Goal: Communication & Community: Answer question/provide support

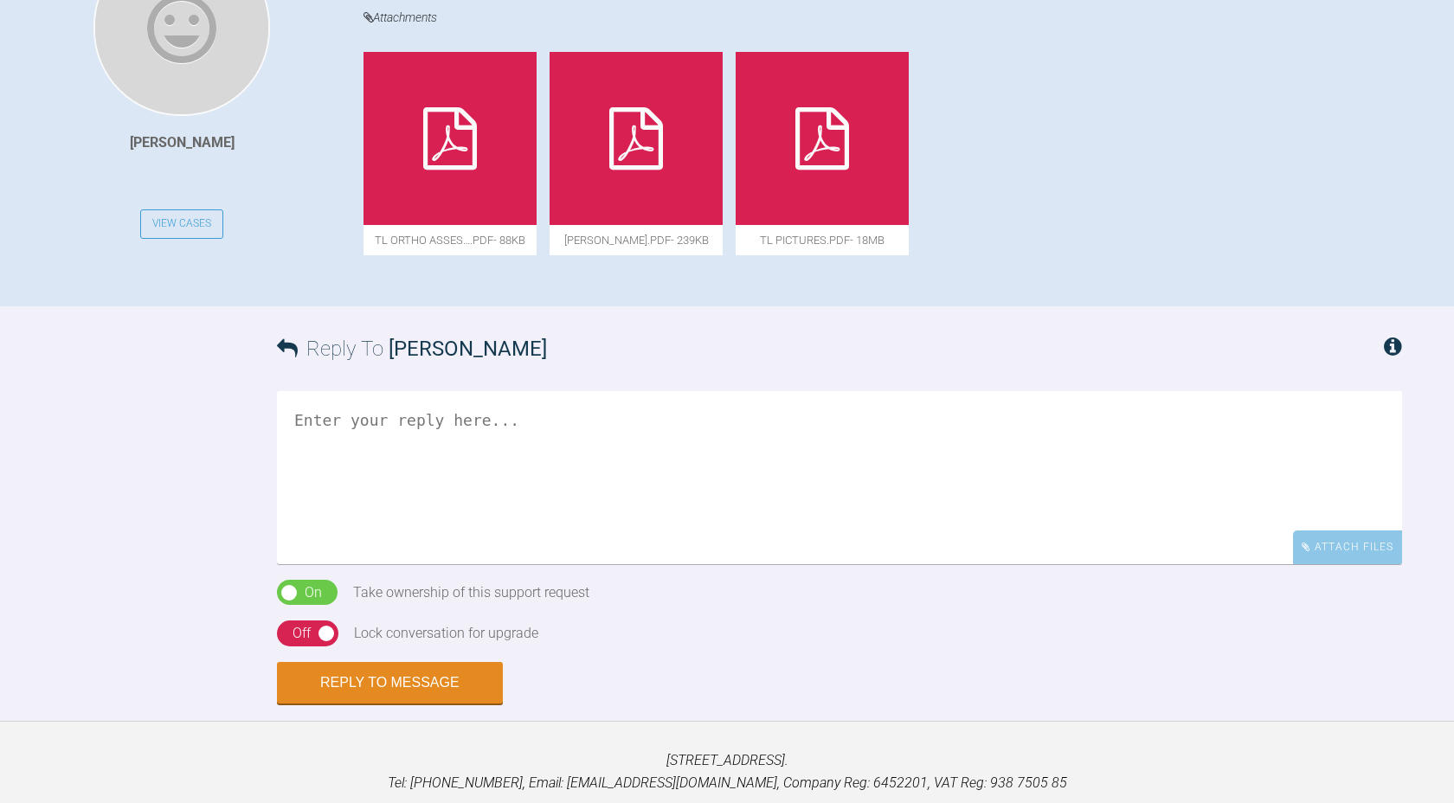
scroll to position [589, 0]
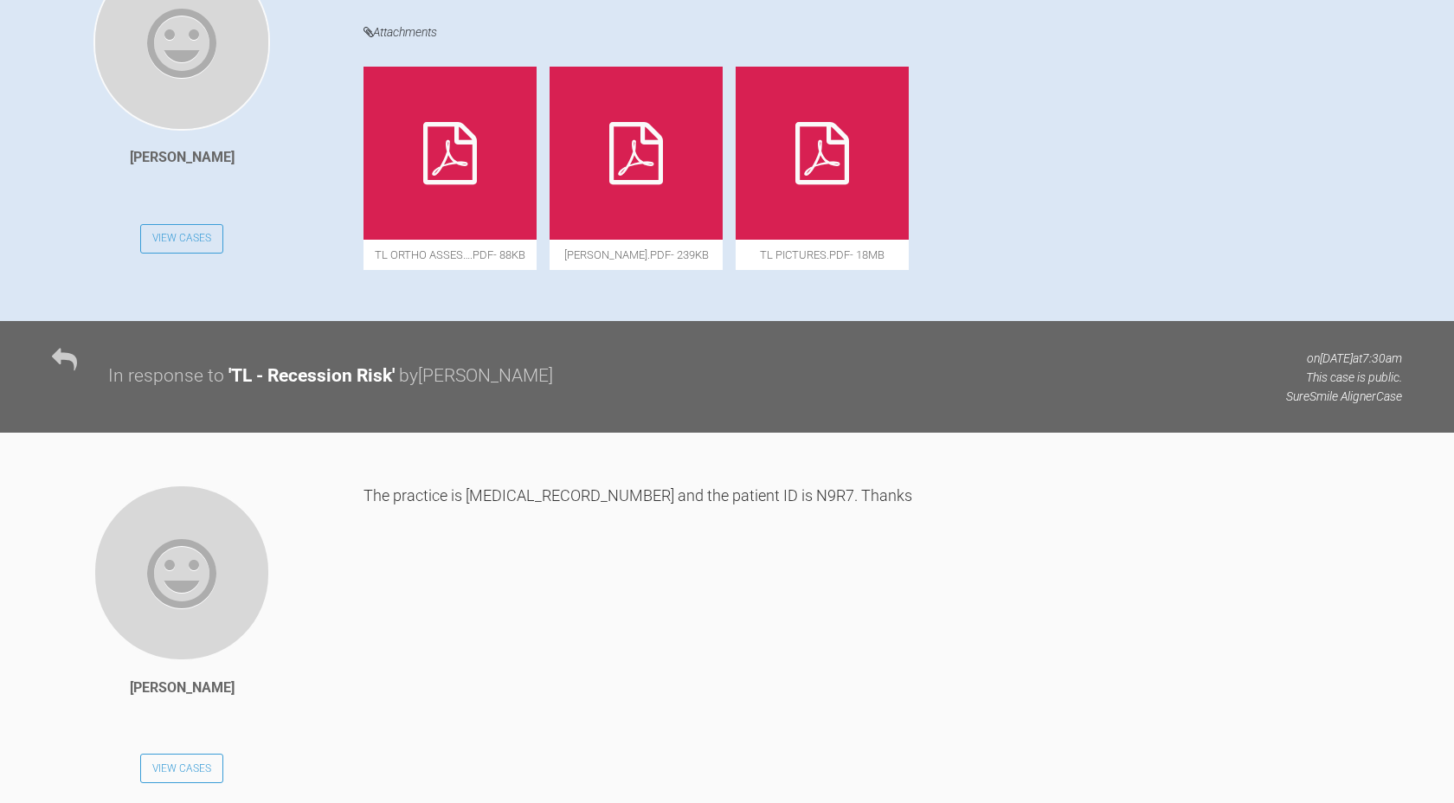
scroll to position [505, 0]
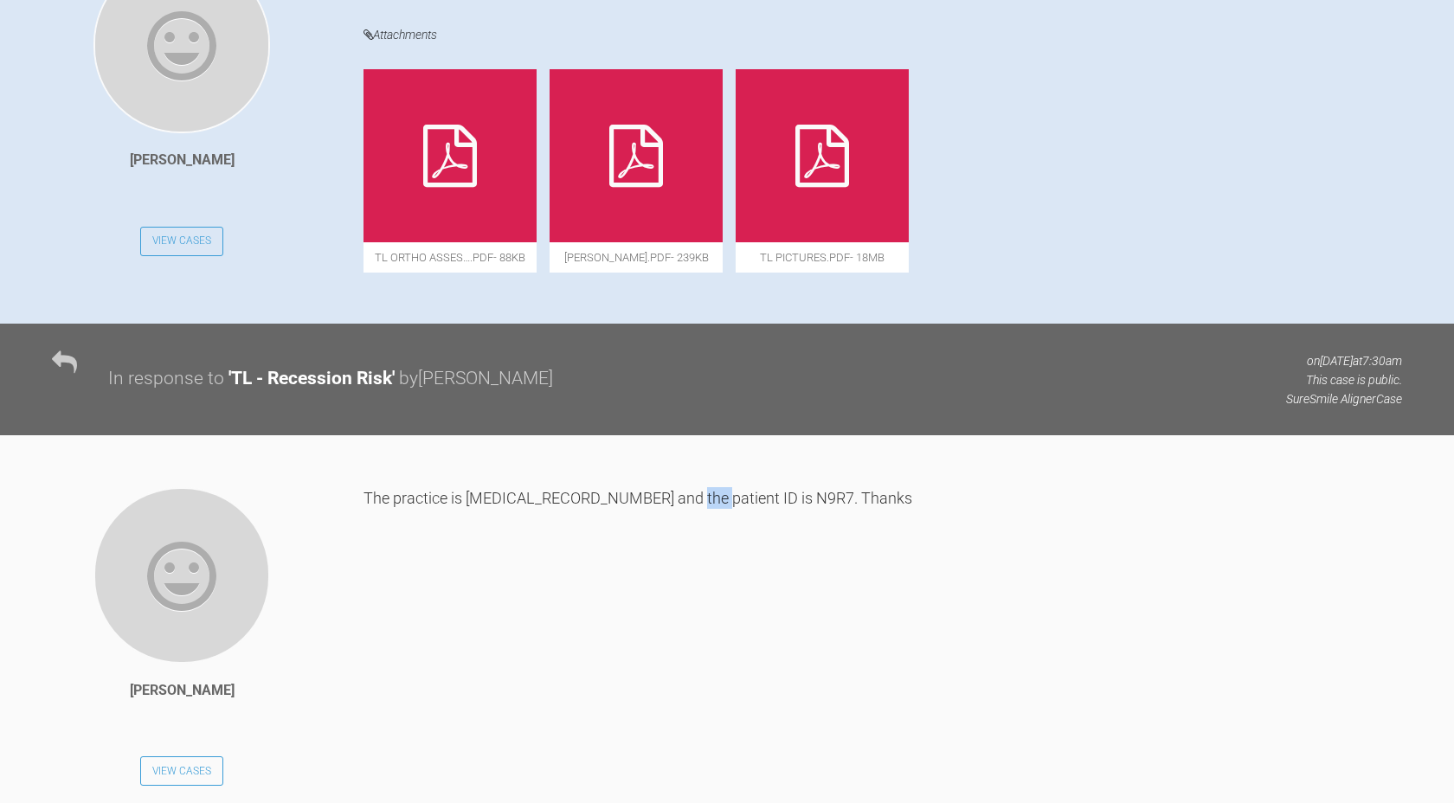
drag, startPoint x: 692, startPoint y: 498, endPoint x: 652, endPoint y: 498, distance: 40.7
click at [652, 498] on div "The practice is 52395 and the patient ID is N9R7. Thanks" at bounding box center [882, 657] width 1039 height 341
copy div "N9R7"
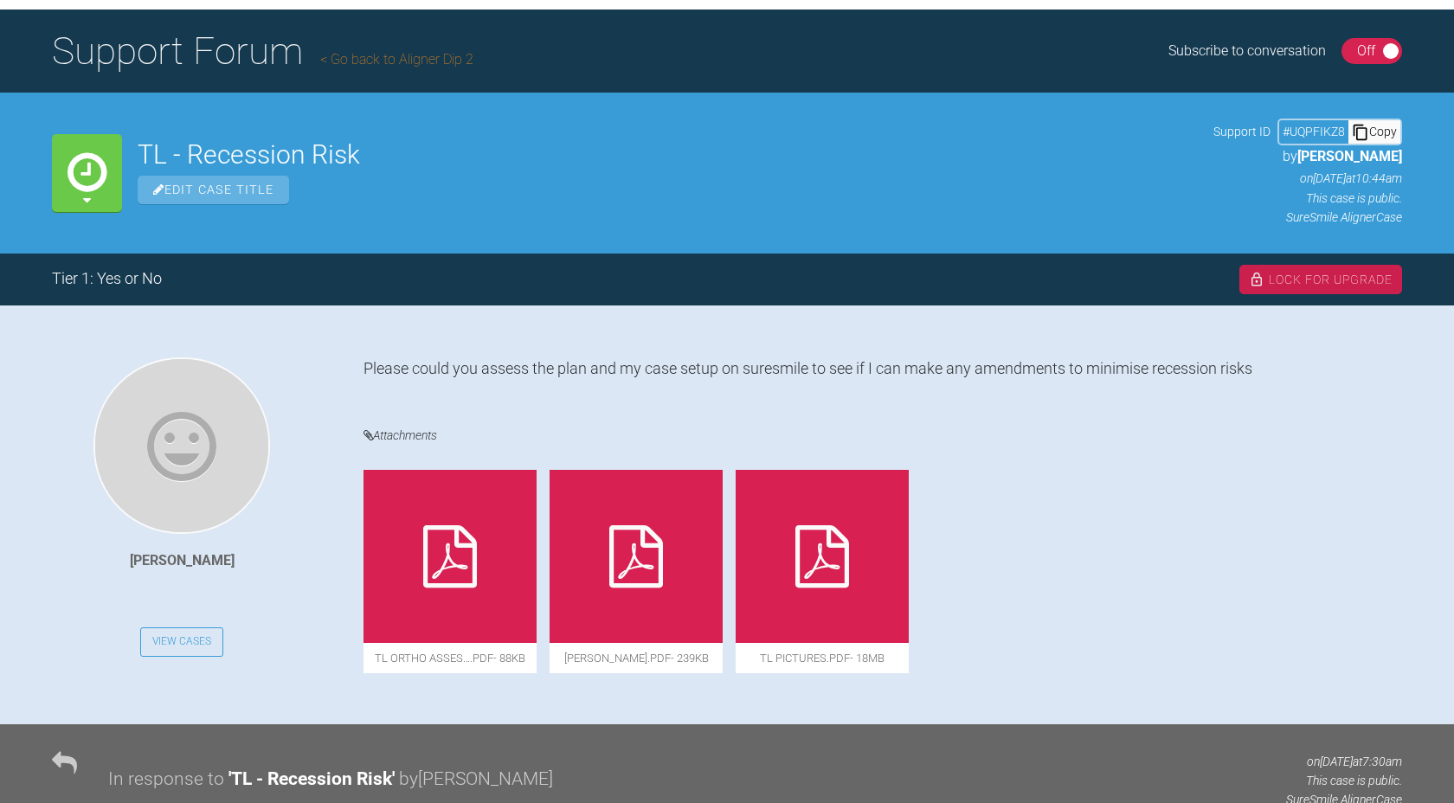
scroll to position [0, 0]
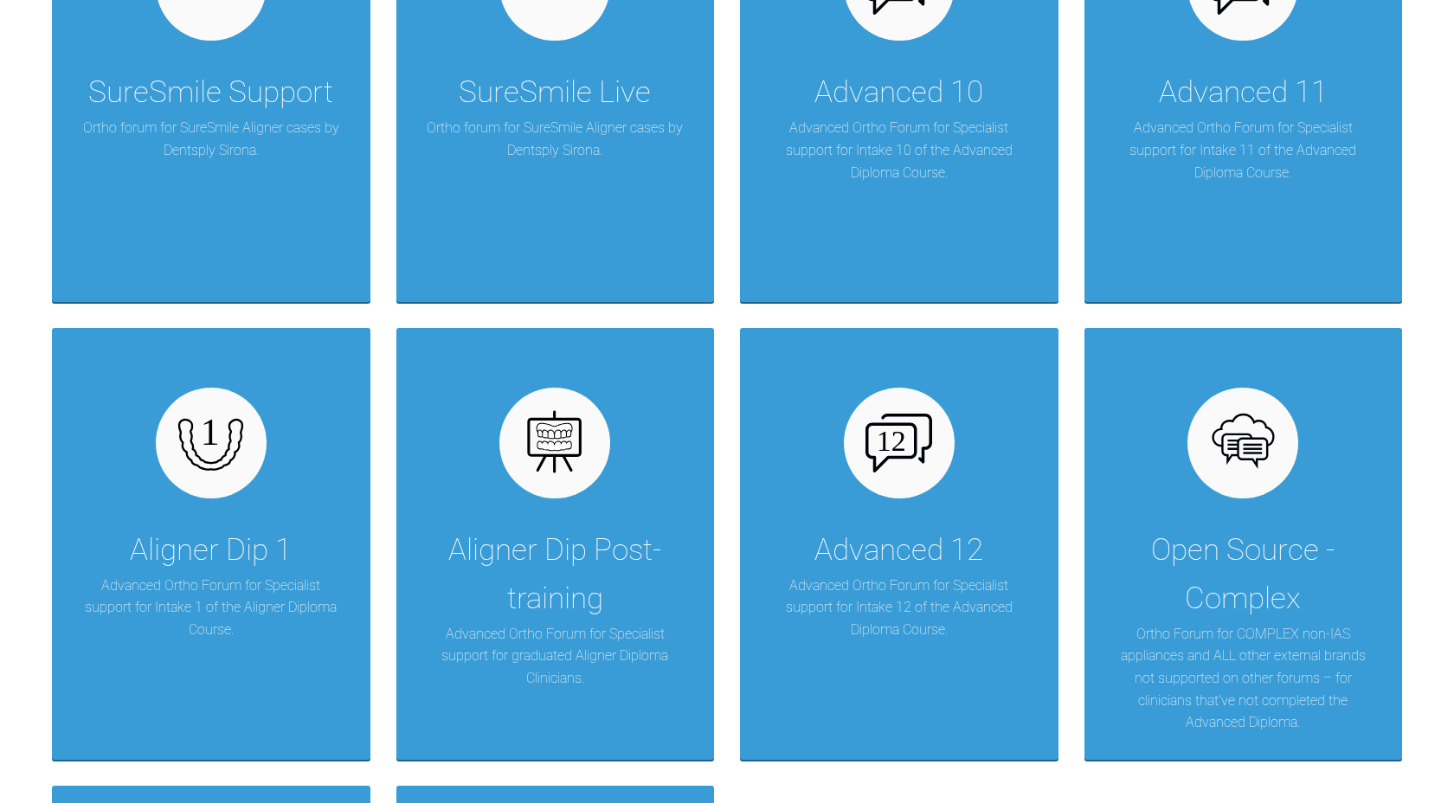
scroll to position [2473, 0]
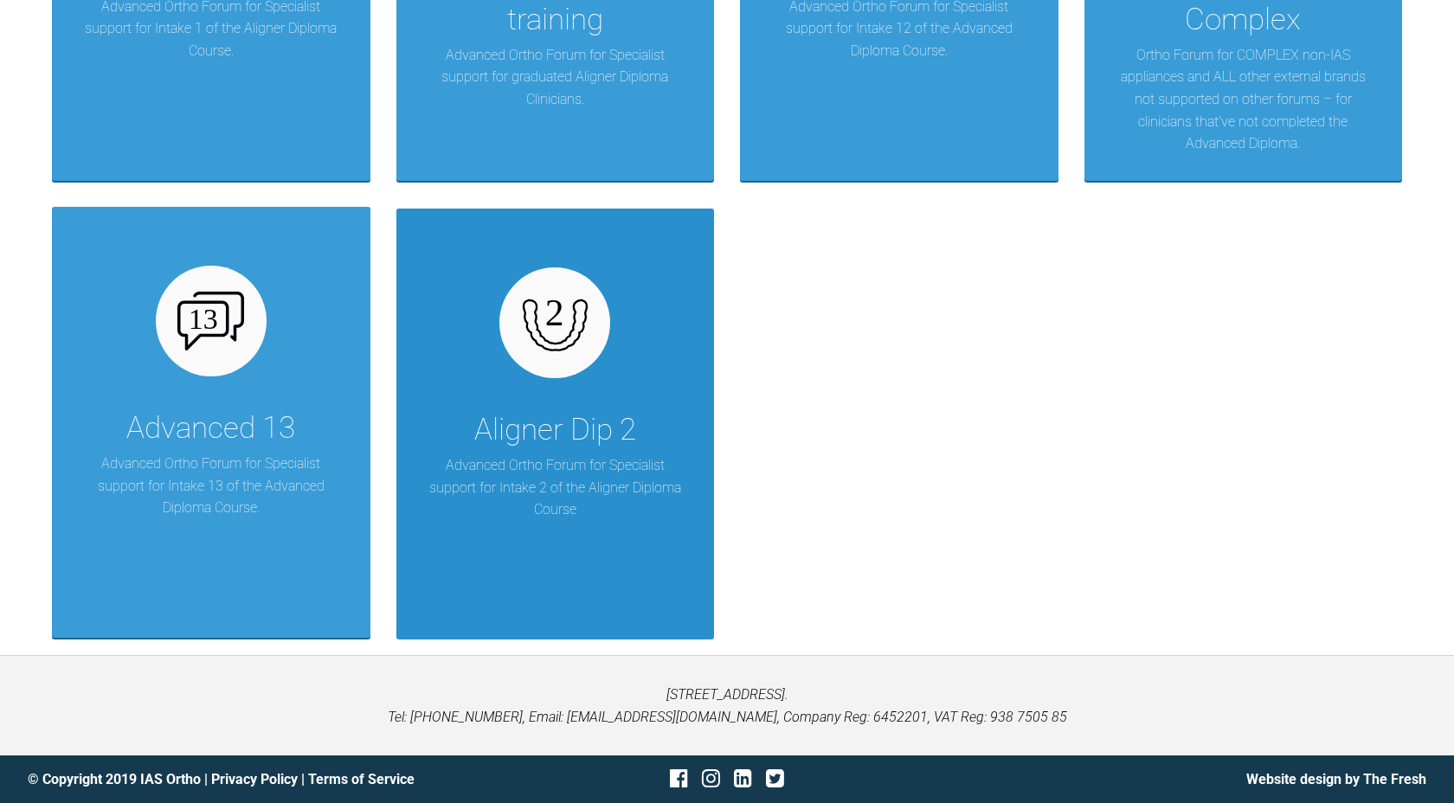
click at [558, 356] on img at bounding box center [555, 323] width 67 height 67
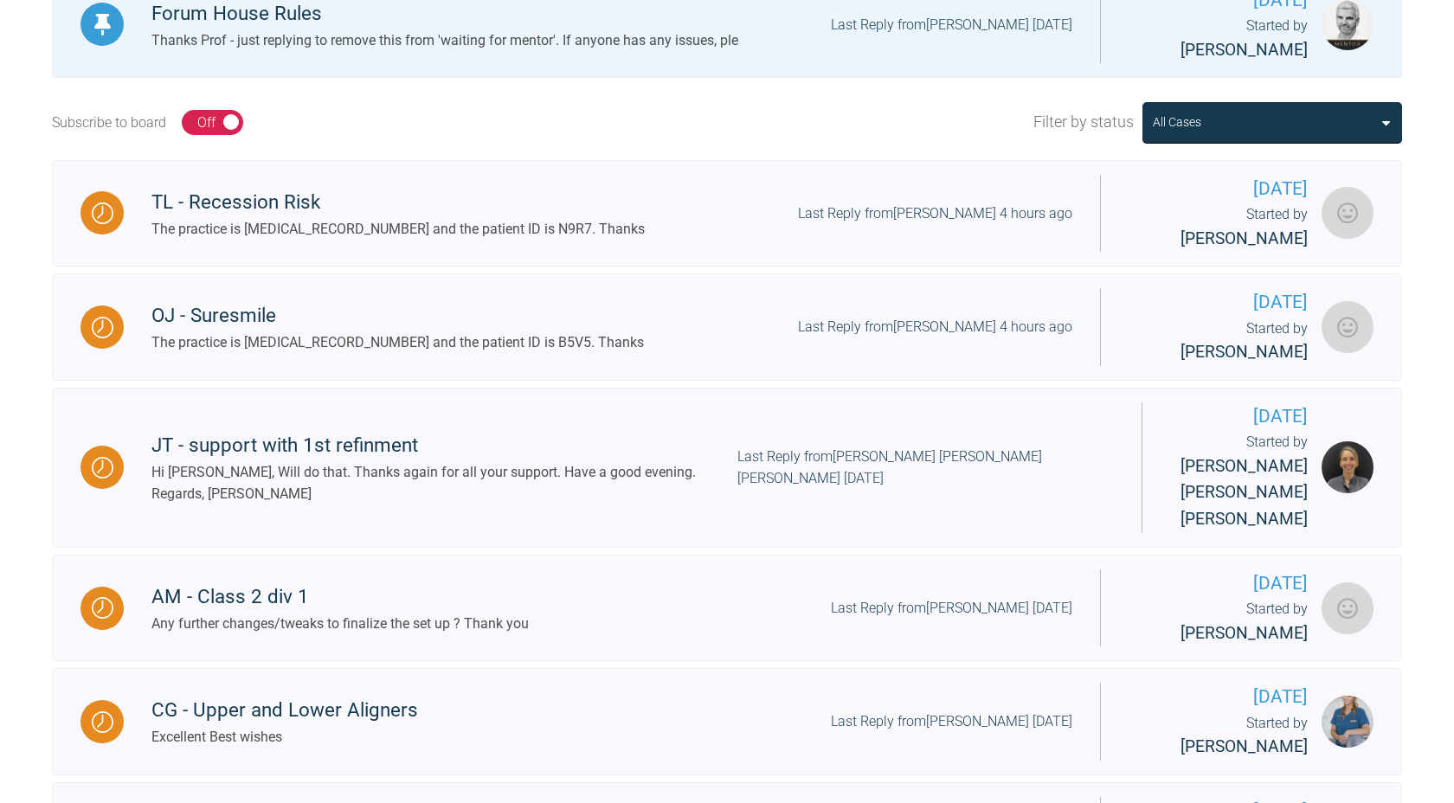
scroll to position [540, 0]
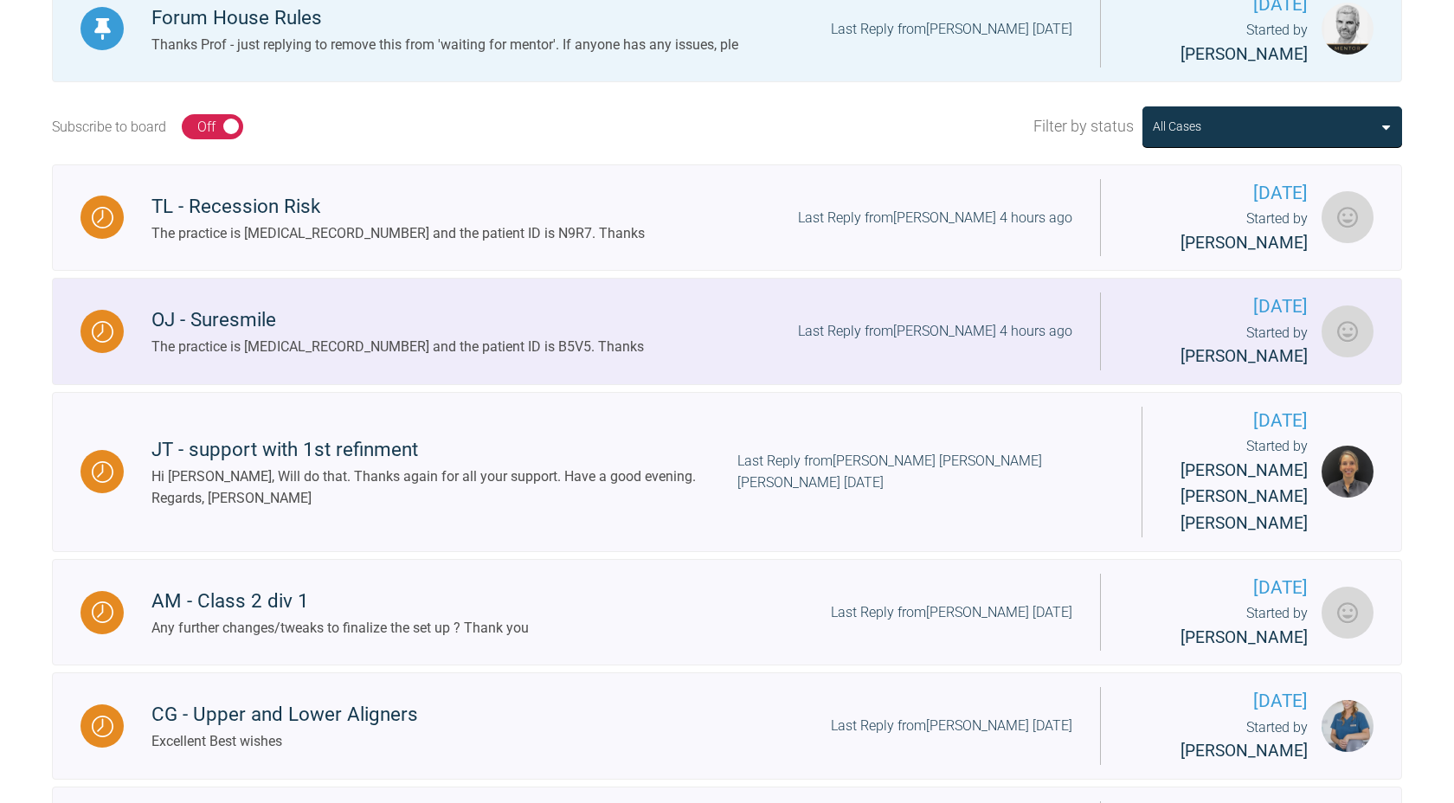
click at [923, 320] on div "Last Reply from [PERSON_NAME] 4 hours ago" at bounding box center [935, 331] width 274 height 23
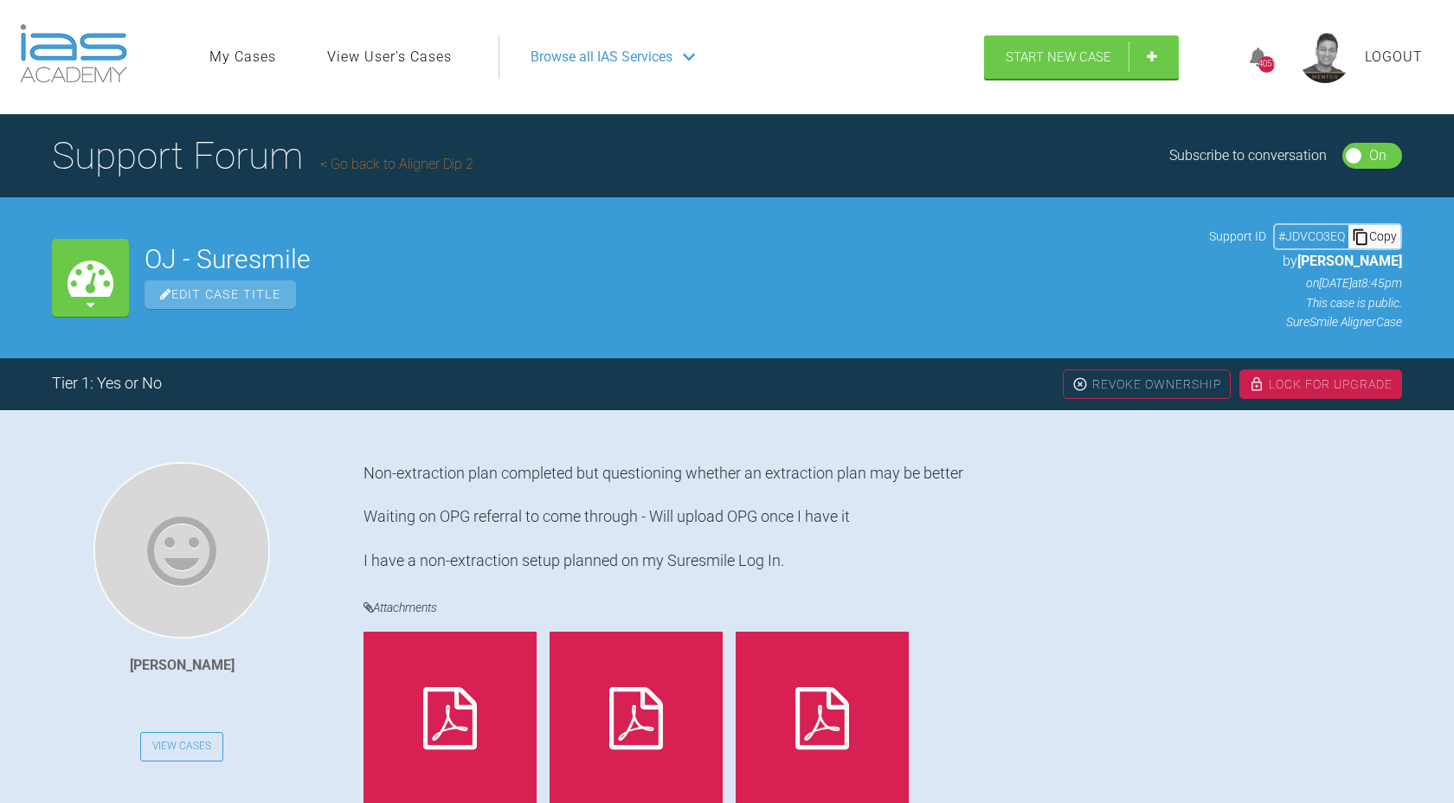
click at [1296, 379] on div "Lock For Upgrade" at bounding box center [1320, 384] width 163 height 29
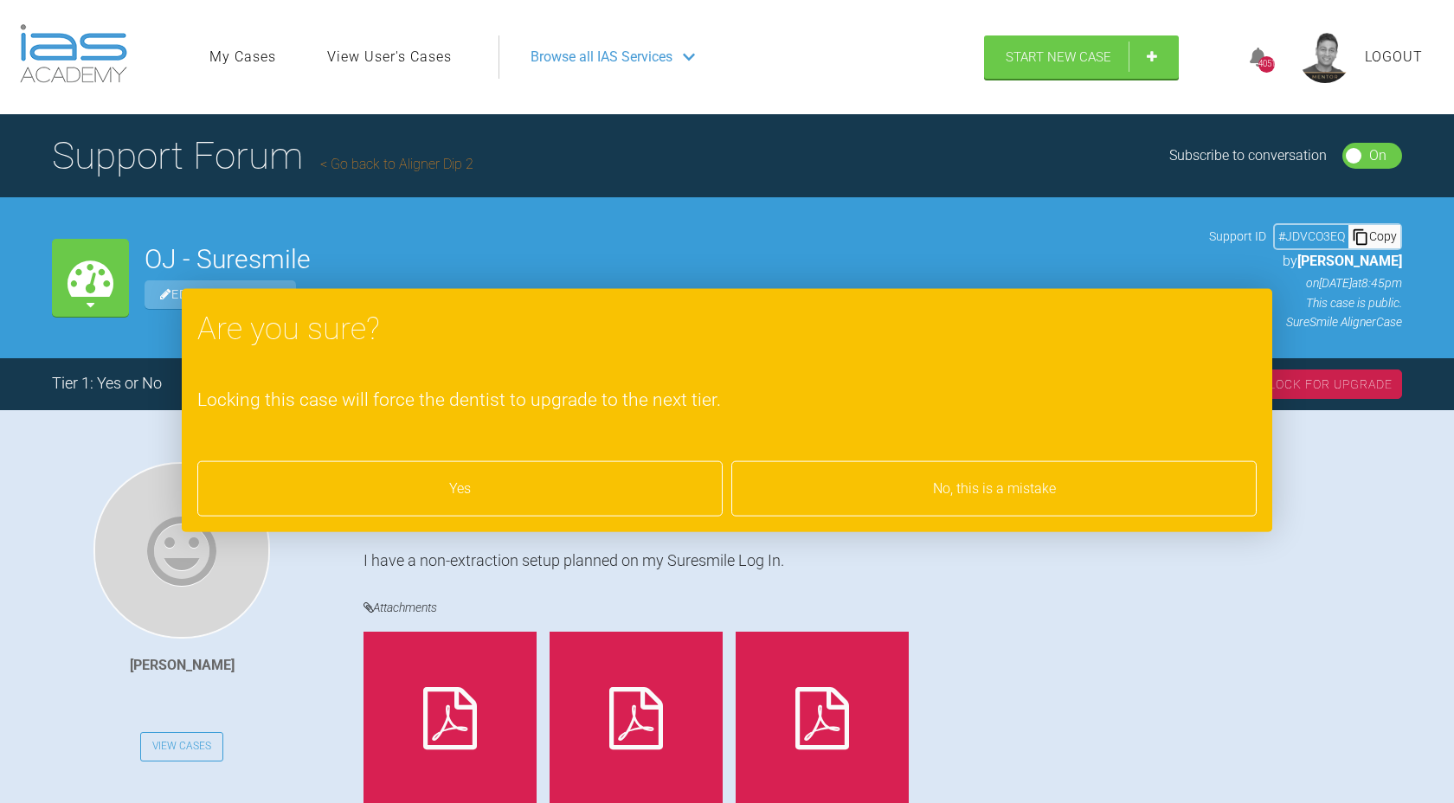
click at [591, 502] on div "Yes" at bounding box center [459, 488] width 525 height 55
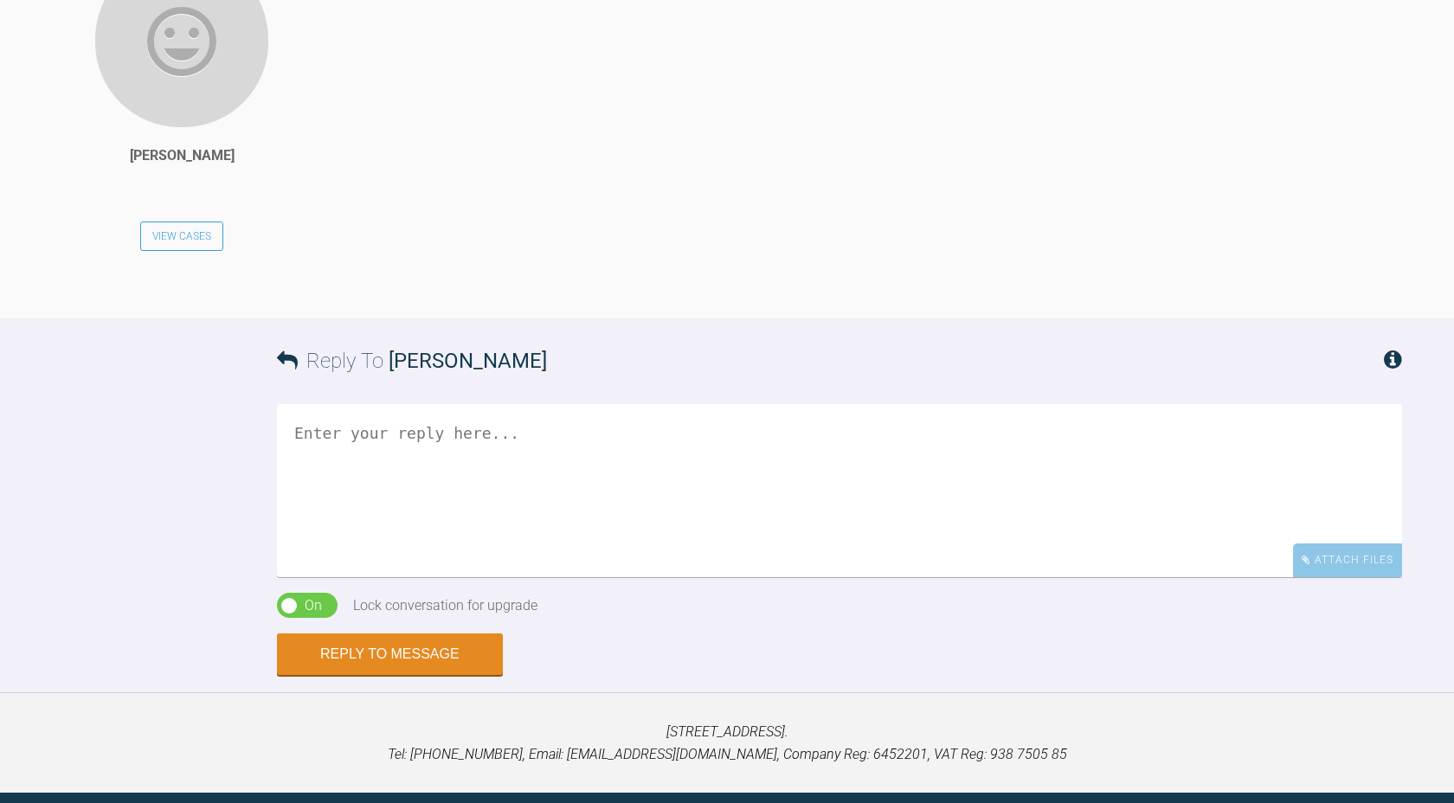
scroll to position [2312, 0]
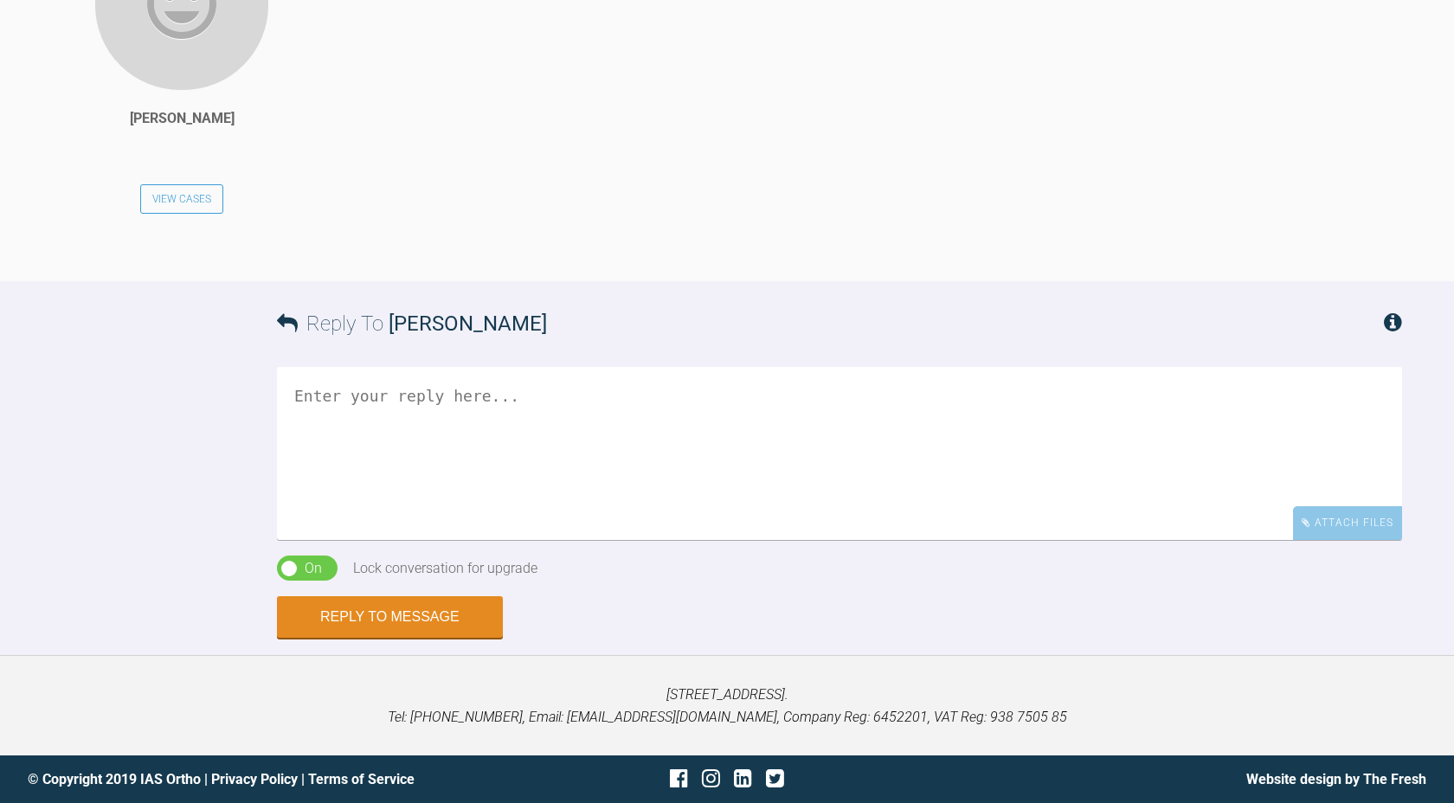
click at [694, 465] on textarea at bounding box center [839, 453] width 1125 height 173
click at [601, 434] on textarea at bounding box center [839, 453] width 1125 height 173
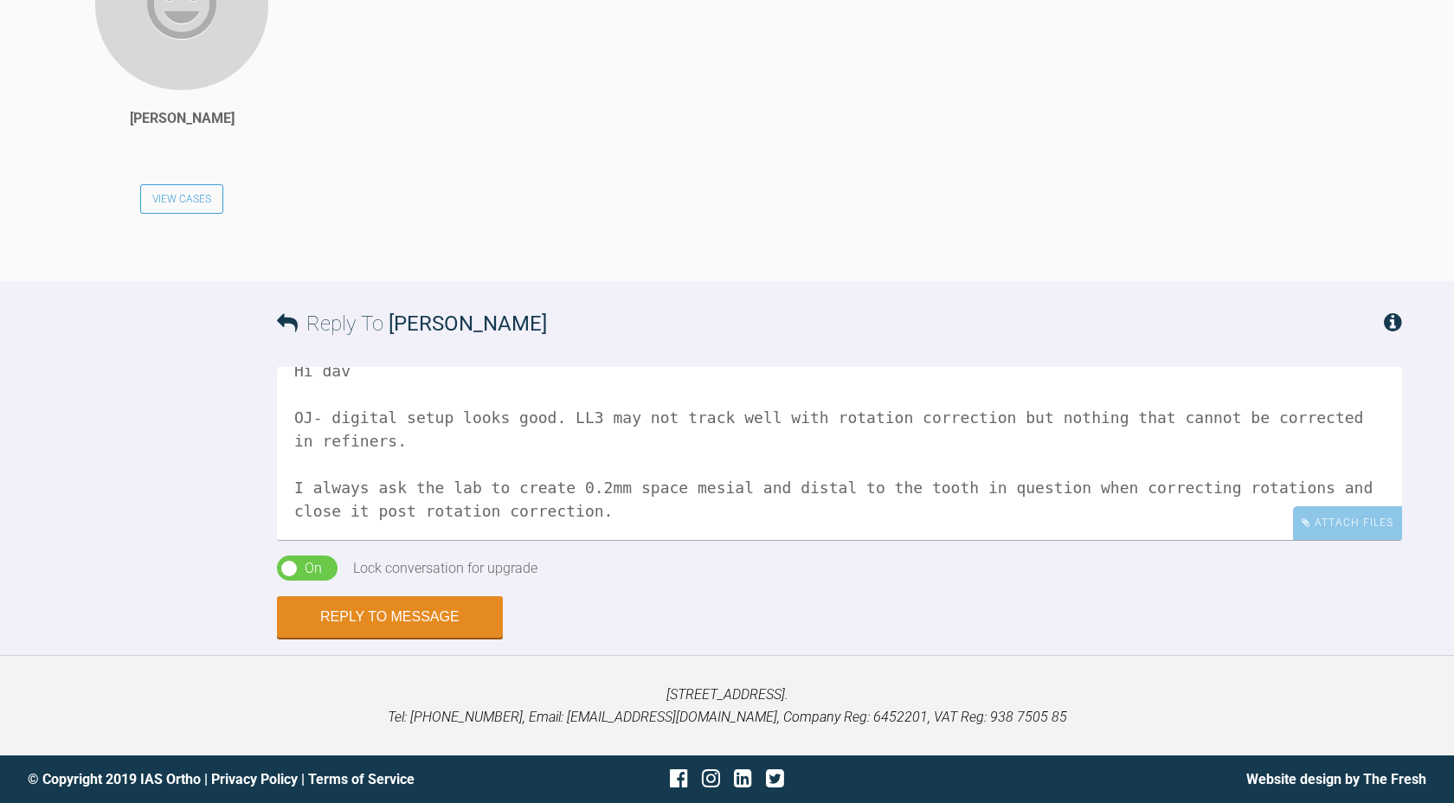
scroll to position [51, 0]
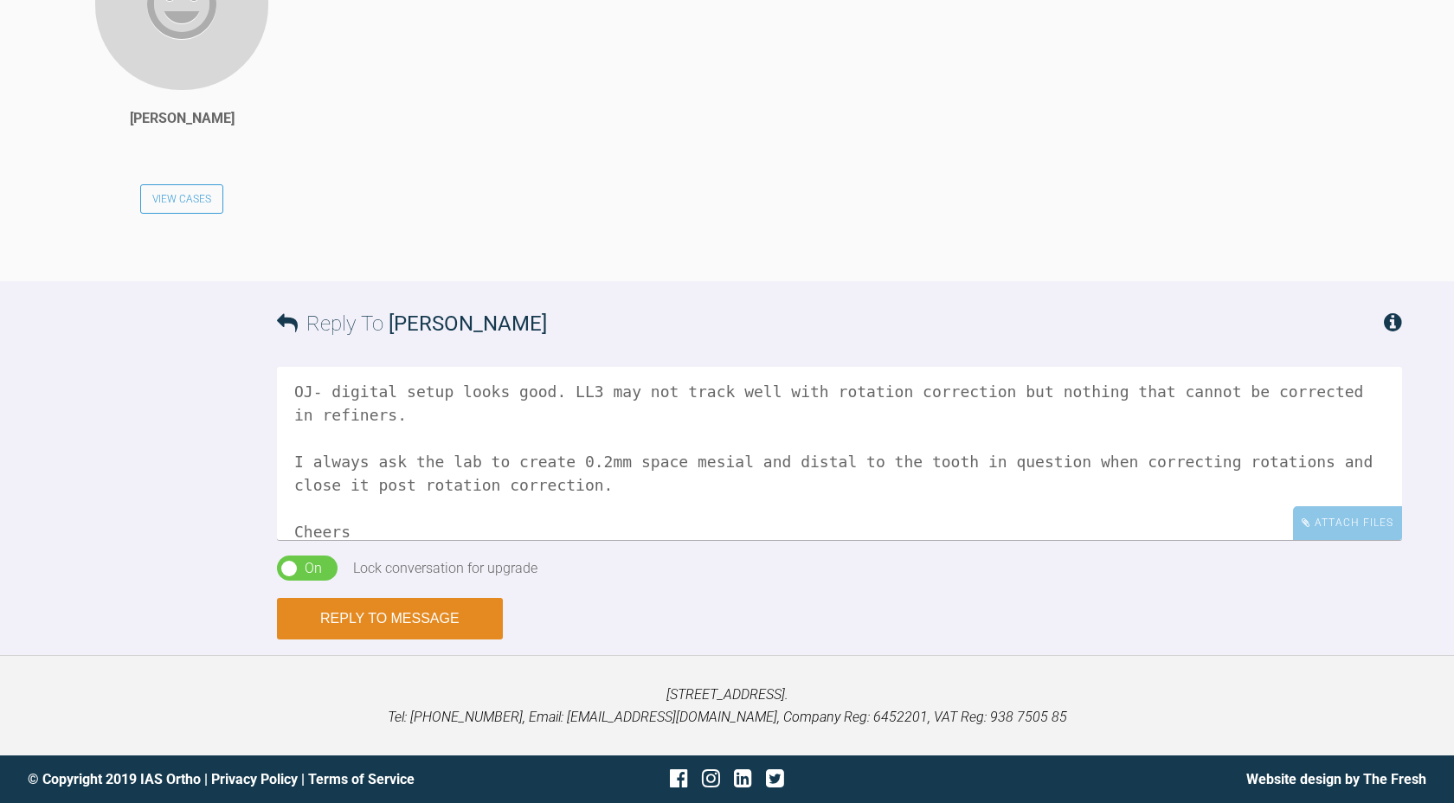
type textarea "Hi dav OJ- digital setup looks good. LL3 may not track well with rotation corre…"
click at [395, 612] on button "Reply to Message" at bounding box center [390, 619] width 226 height 42
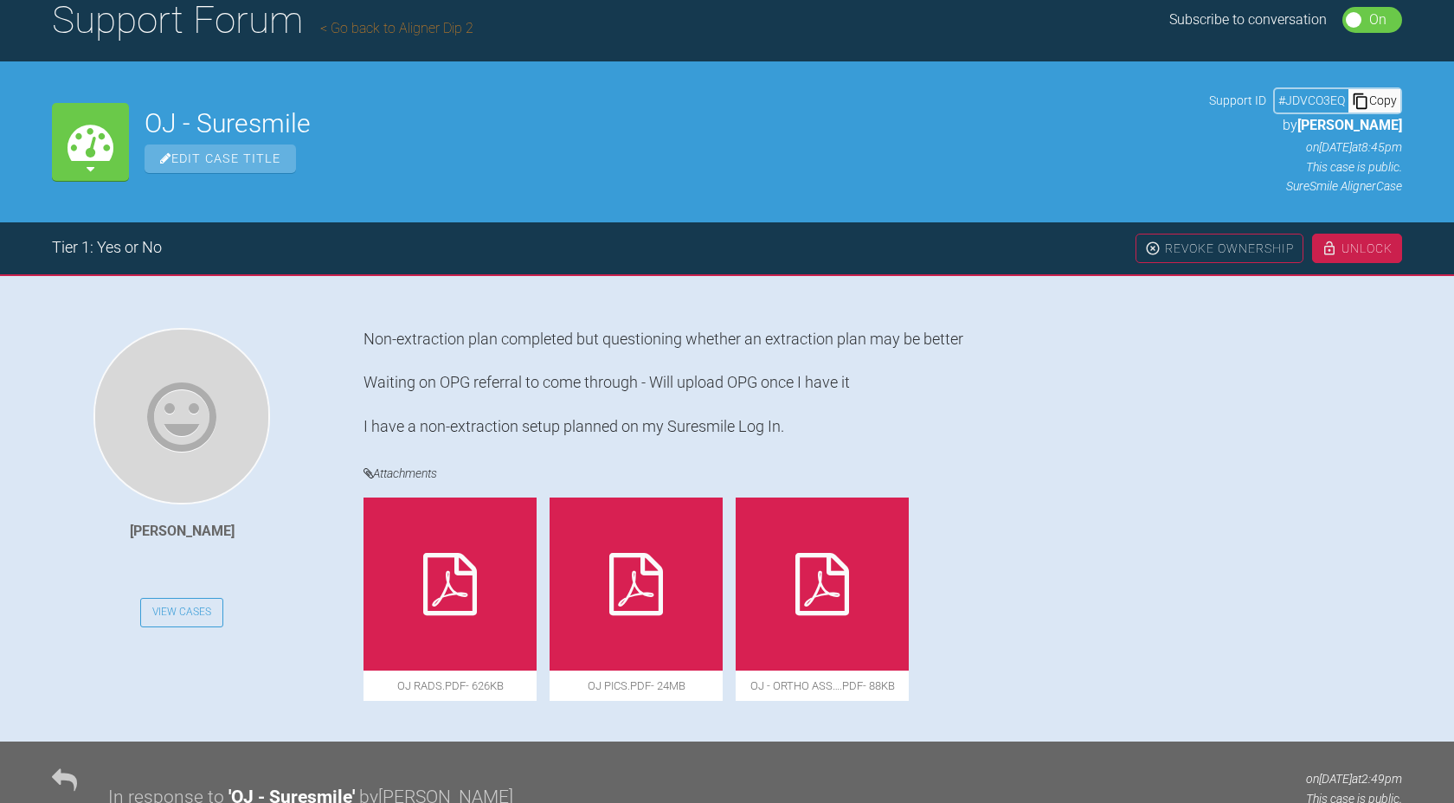
scroll to position [57, 0]
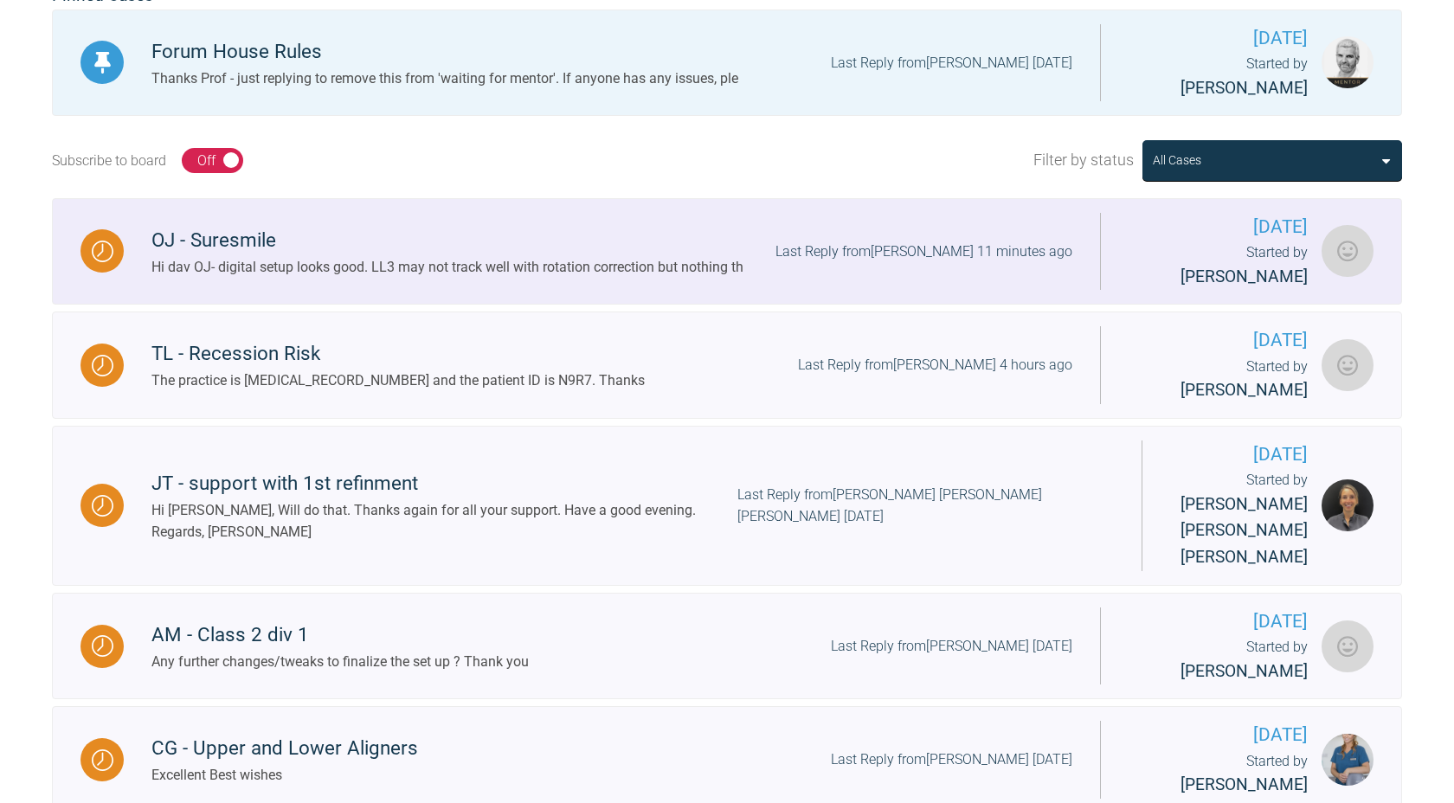
scroll to position [509, 0]
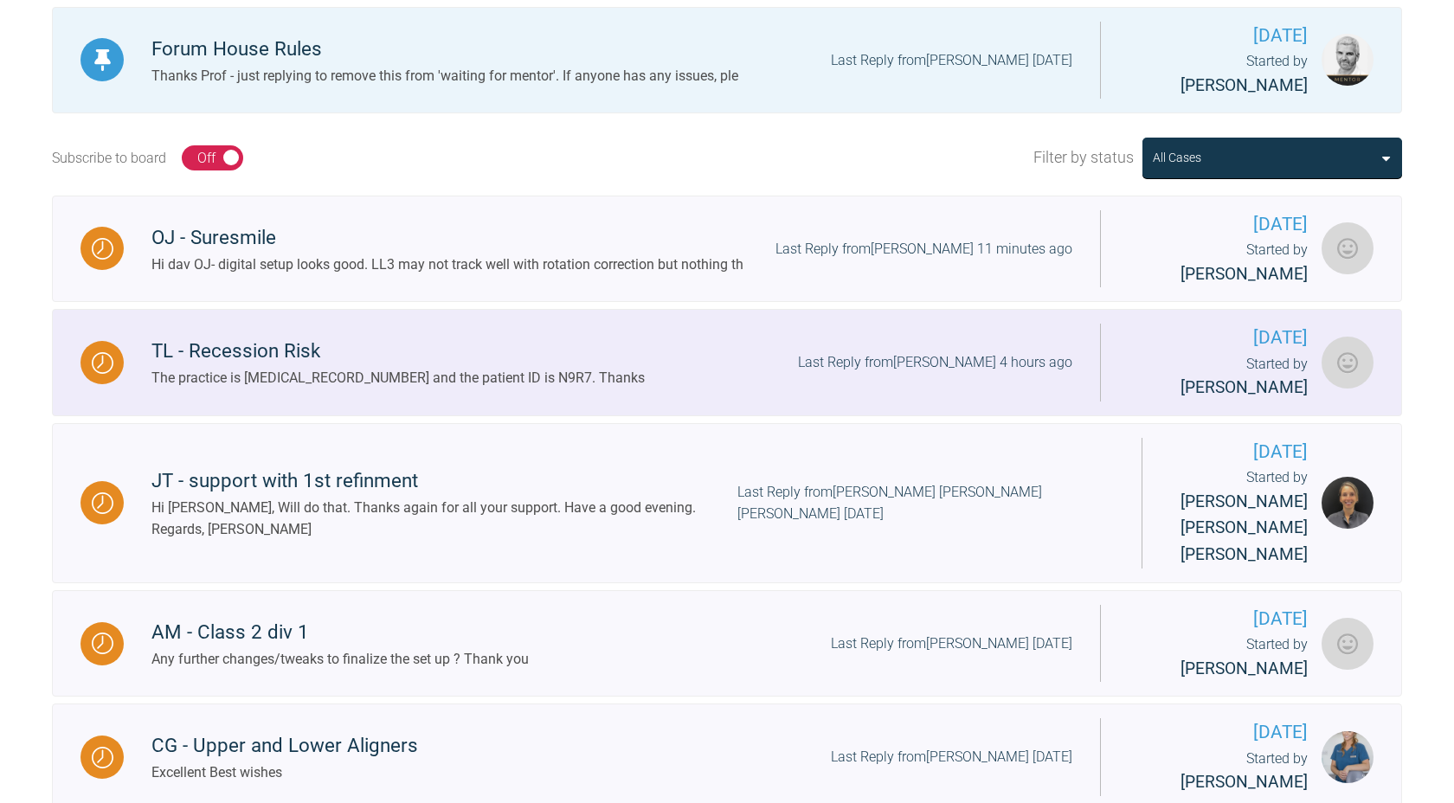
click at [421, 367] on div "The practice is [MEDICAL_RECORD_NUMBER] and the patient ID is N9R7. Thanks" at bounding box center [397, 378] width 493 height 23
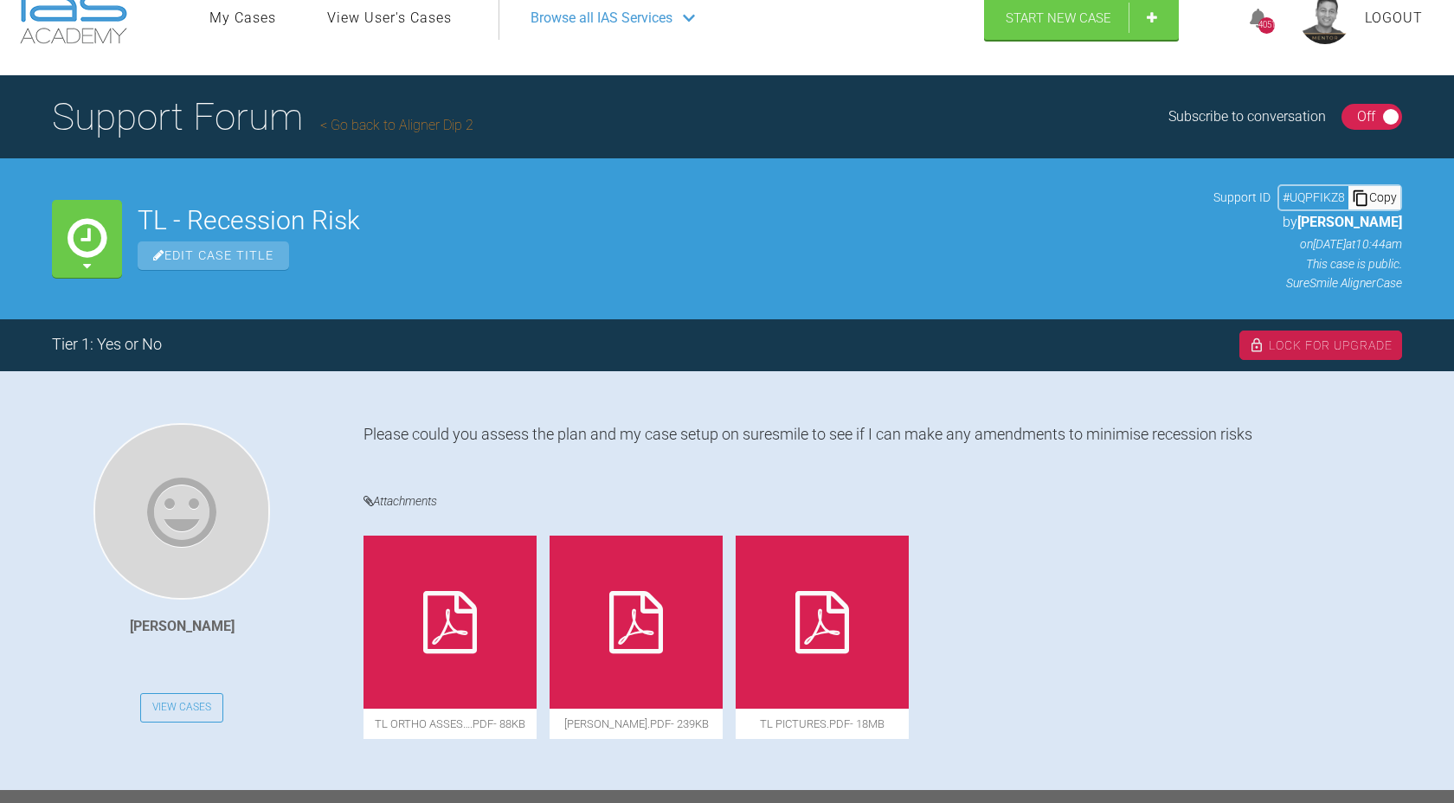
scroll to position [37, 0]
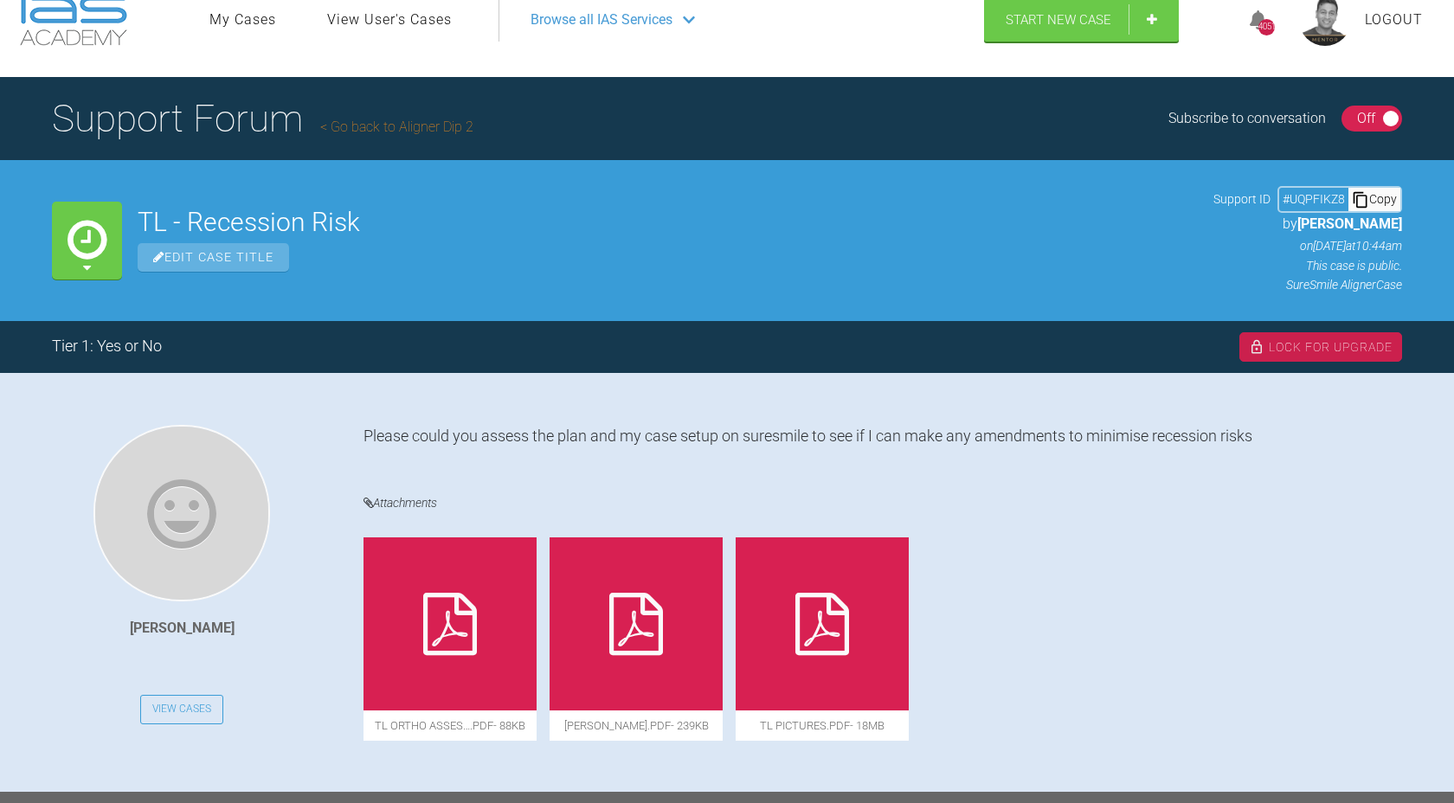
click at [1307, 348] on div "Lock For Upgrade" at bounding box center [1320, 346] width 163 height 29
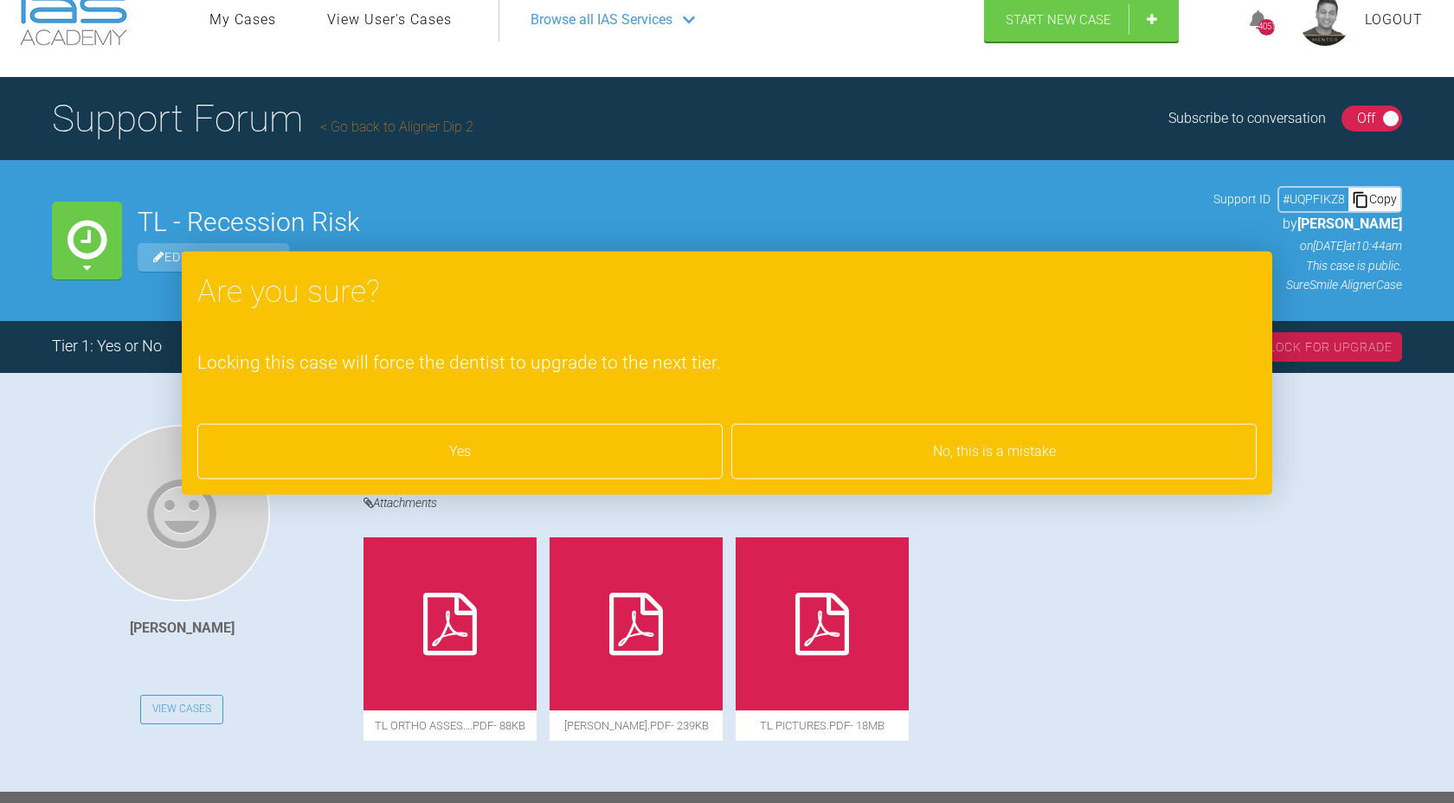
click at [631, 452] on div "Yes" at bounding box center [459, 451] width 525 height 55
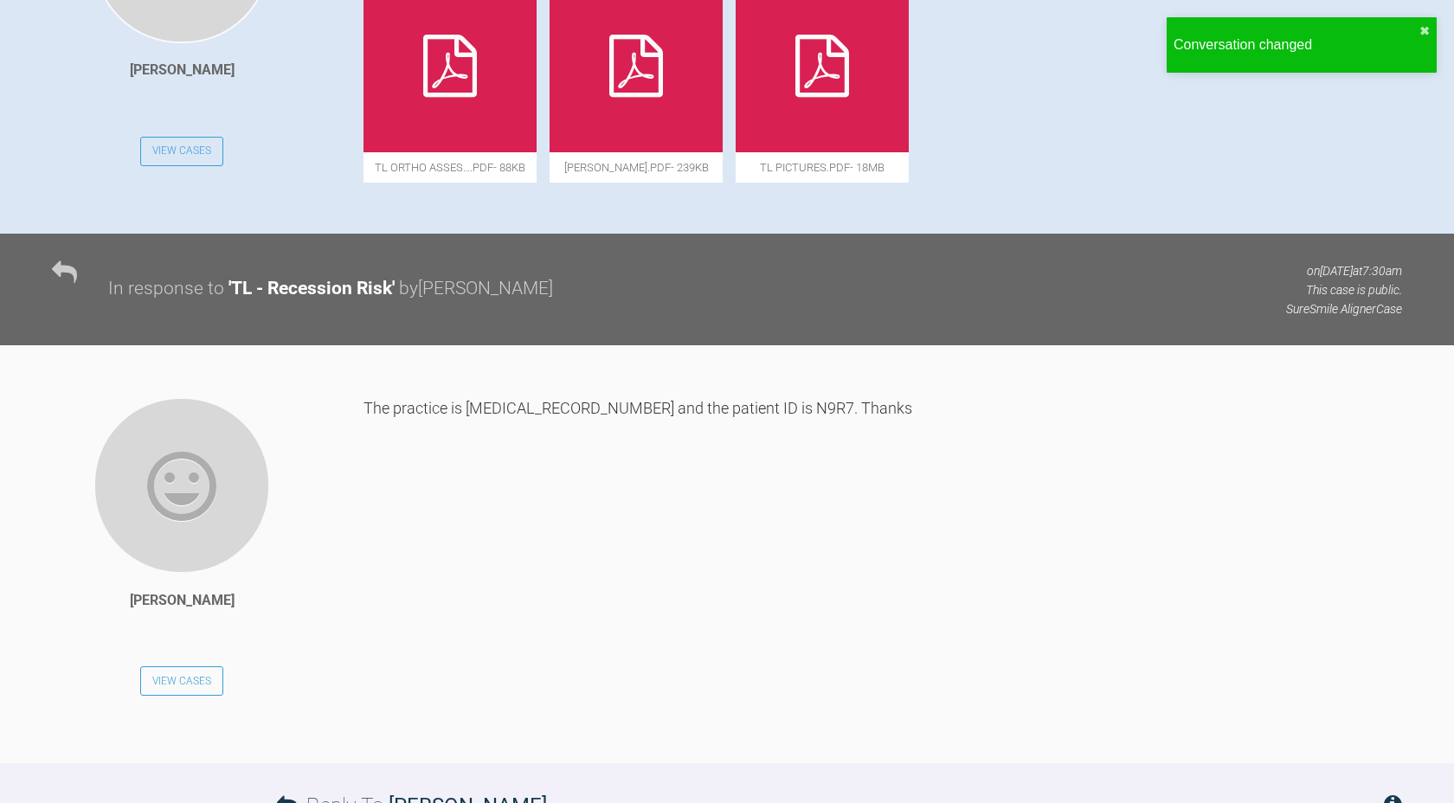
scroll to position [1121, 0]
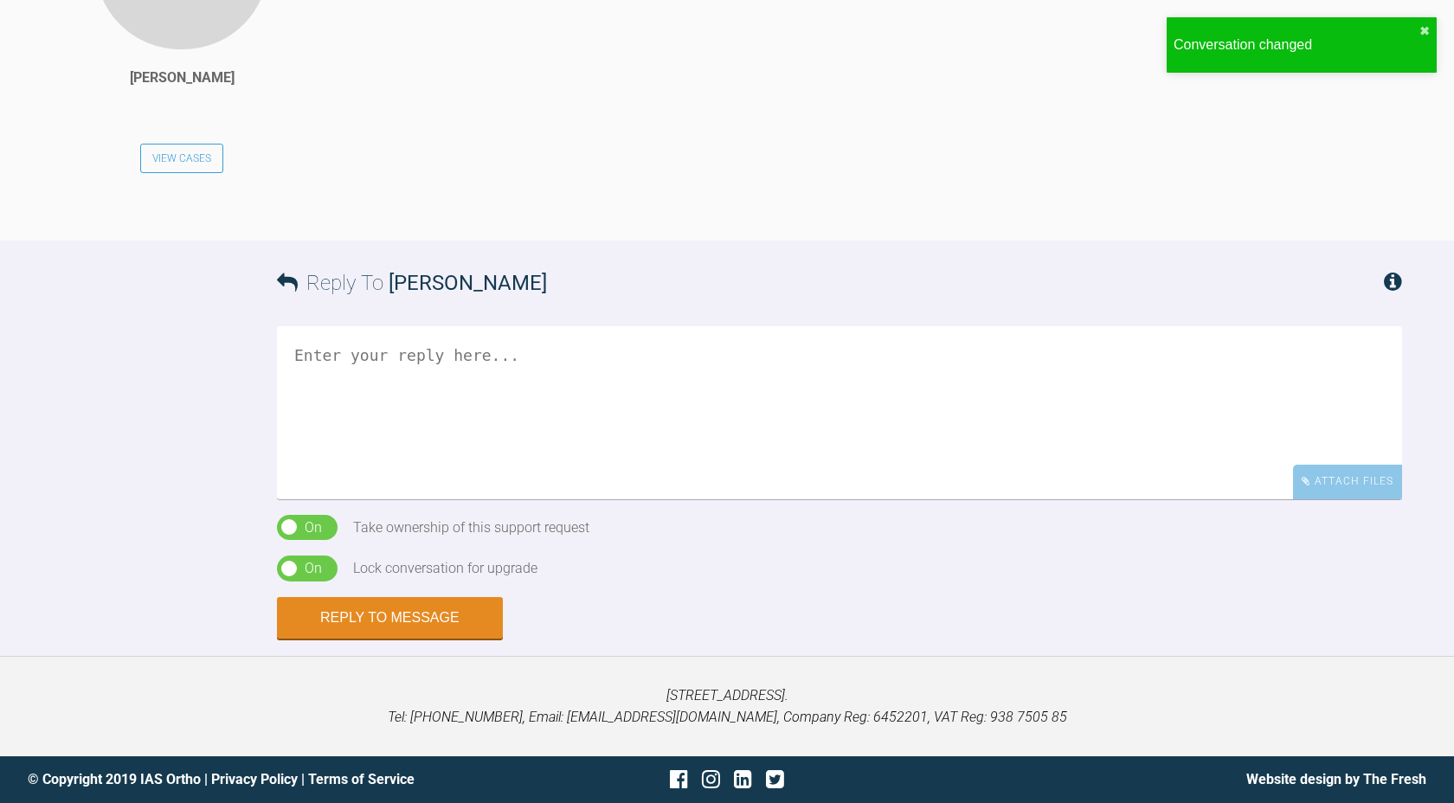
click at [612, 421] on textarea at bounding box center [839, 412] width 1125 height 173
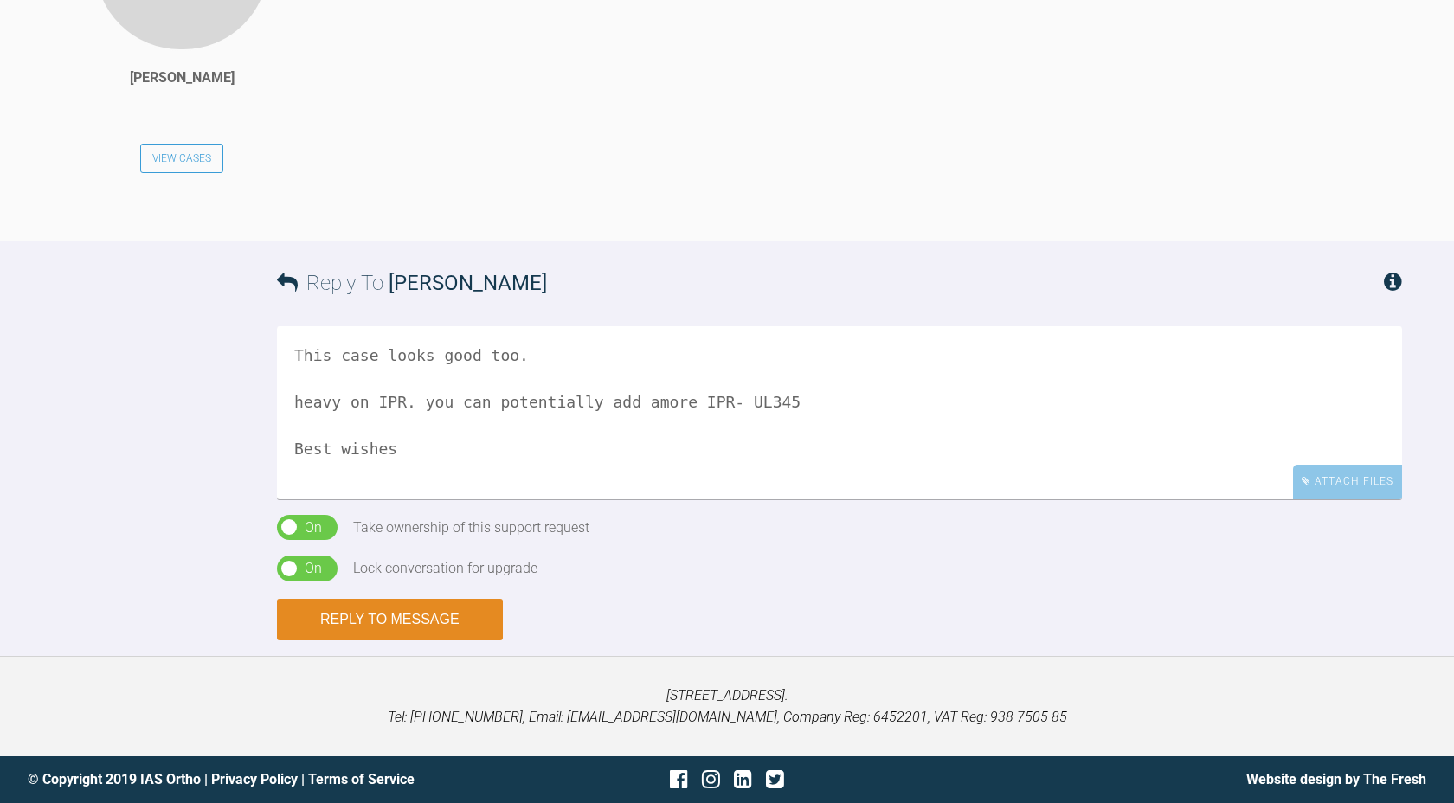
type textarea "This case looks good too. heavy on IPR. you can potentially add amore IPR- UL34…"
click at [363, 624] on button "Reply to Message" at bounding box center [390, 620] width 226 height 42
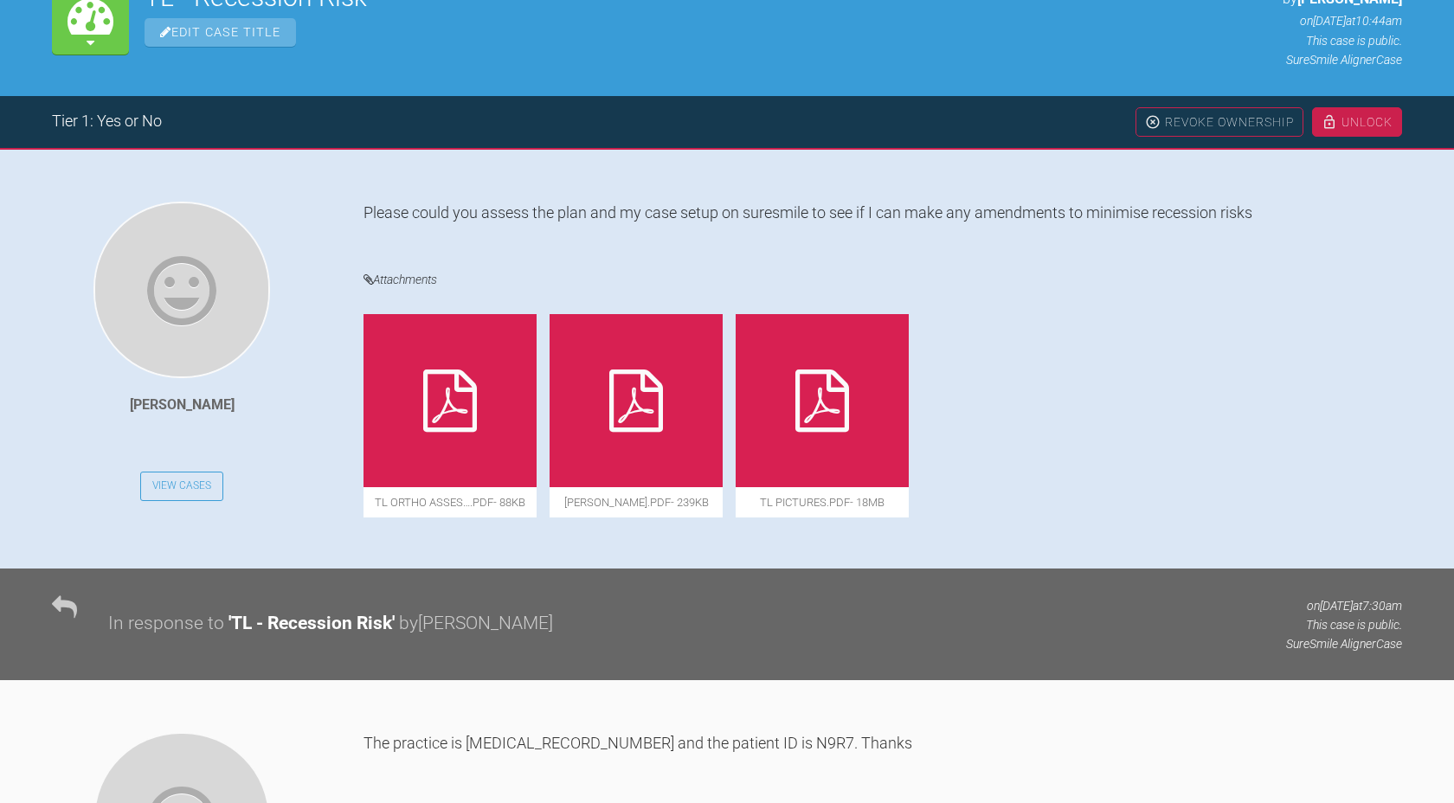
scroll to position [0, 0]
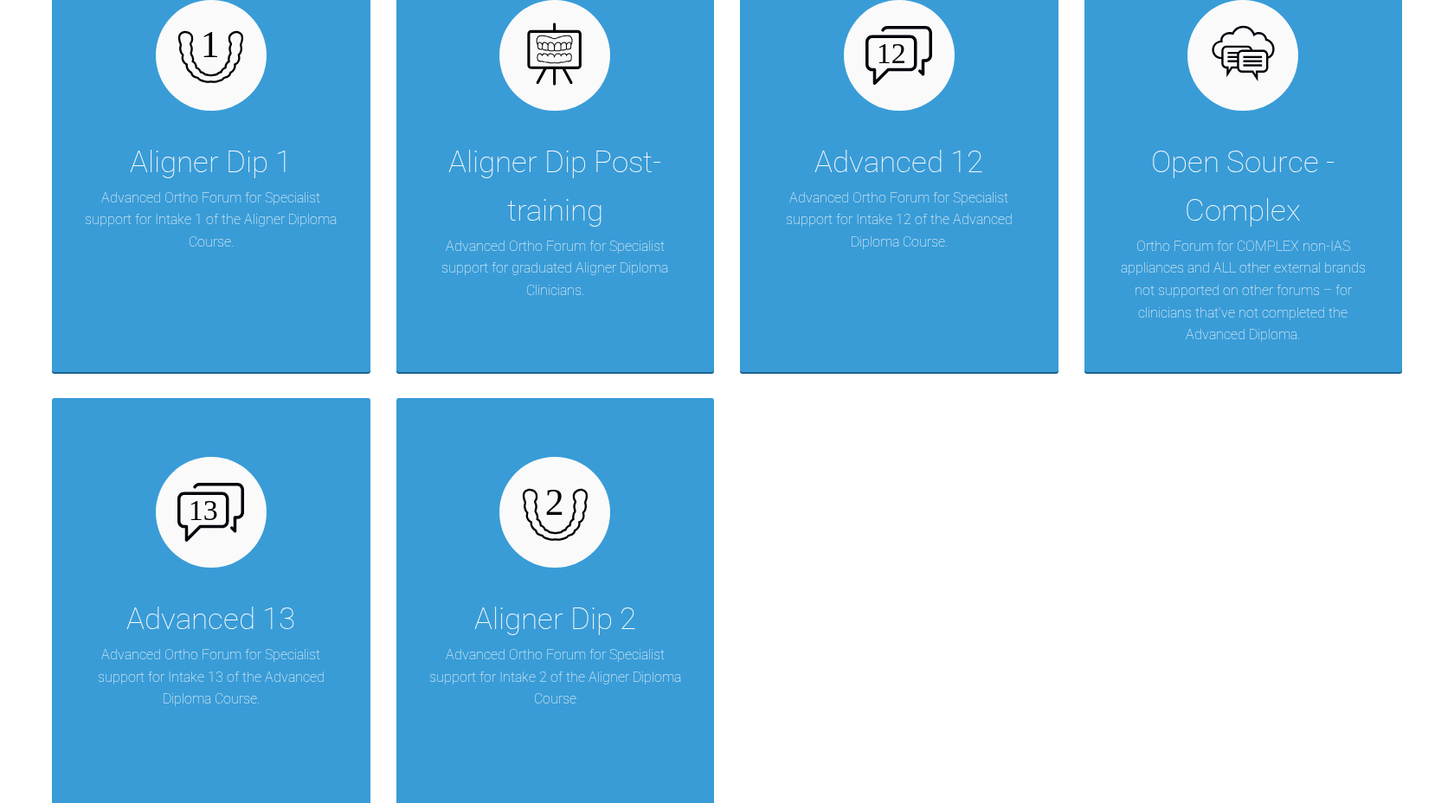
scroll to position [2282, 0]
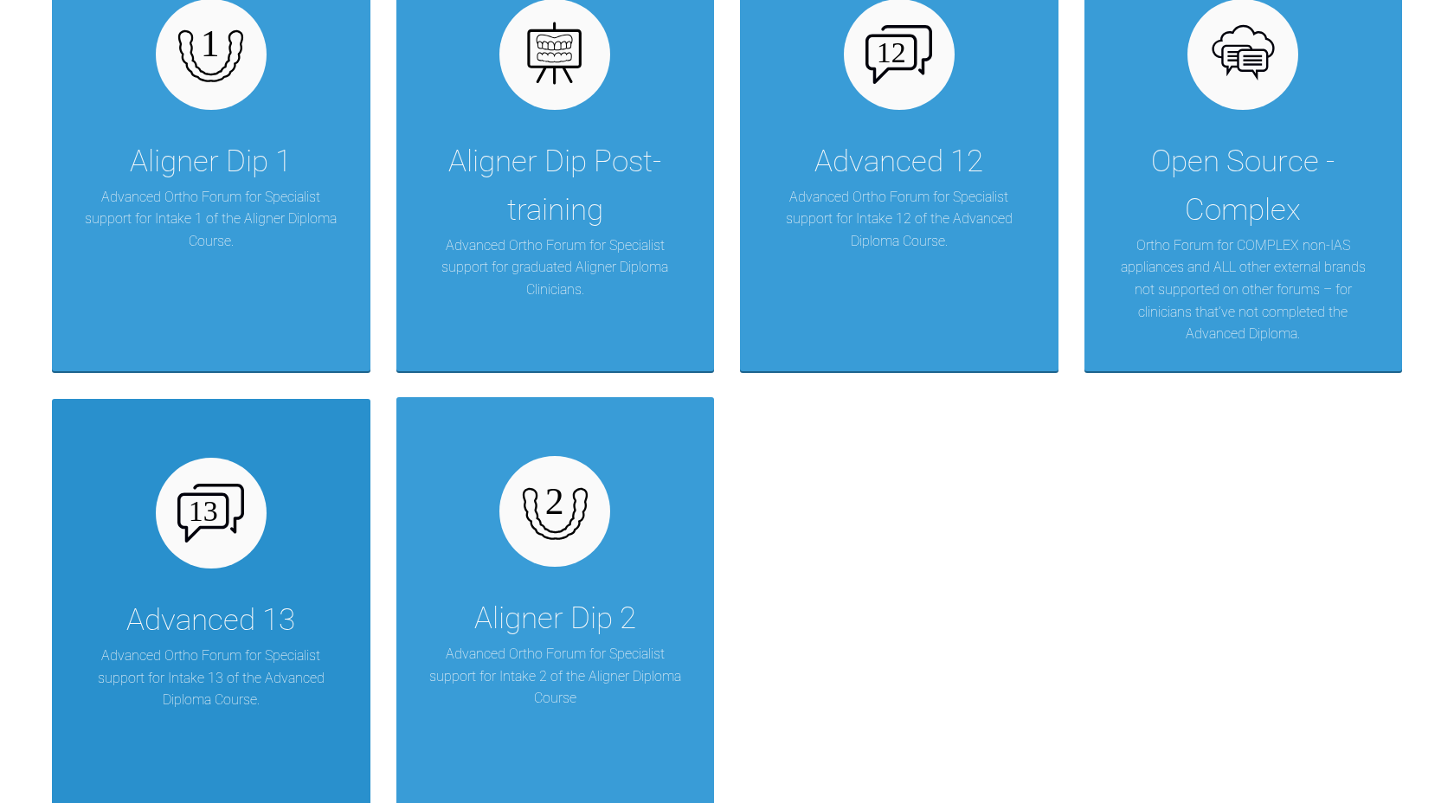
click at [190, 504] on img at bounding box center [210, 513] width 67 height 59
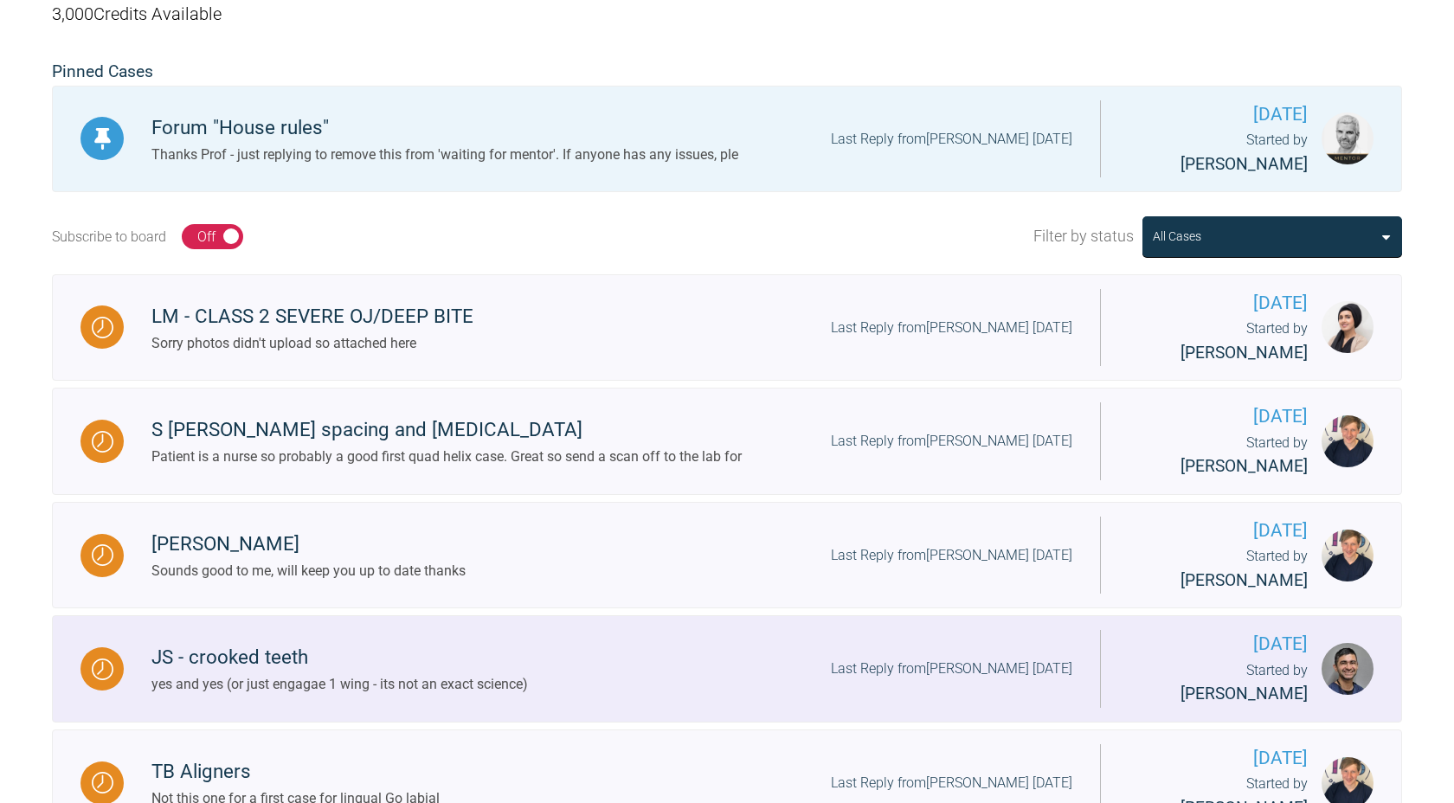
scroll to position [426, 0]
